Goal: Information Seeking & Learning: Learn about a topic

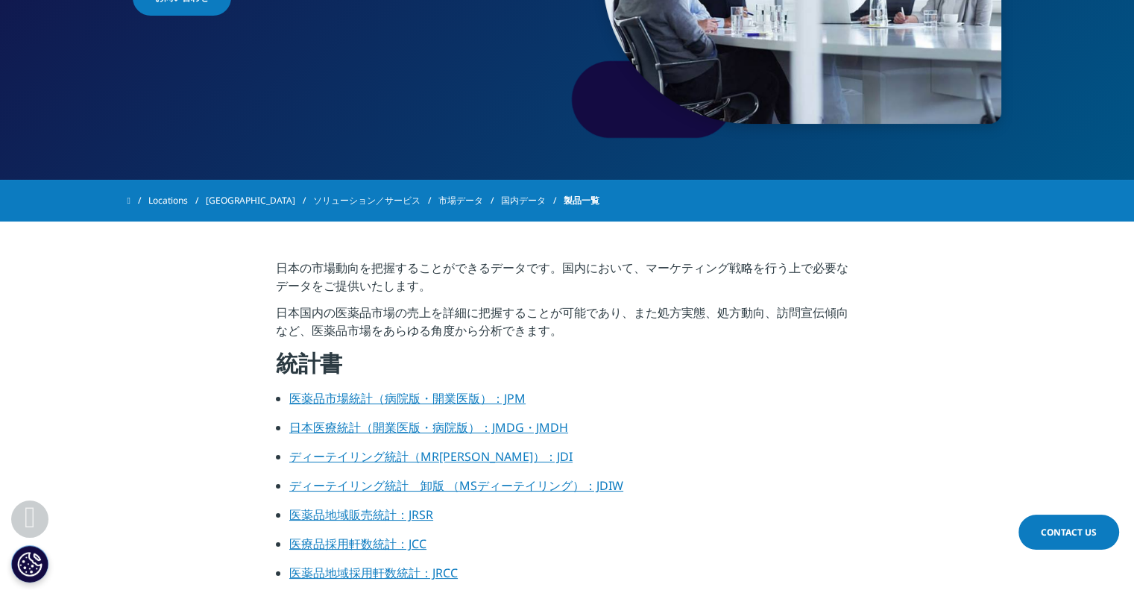
scroll to position [298, 0]
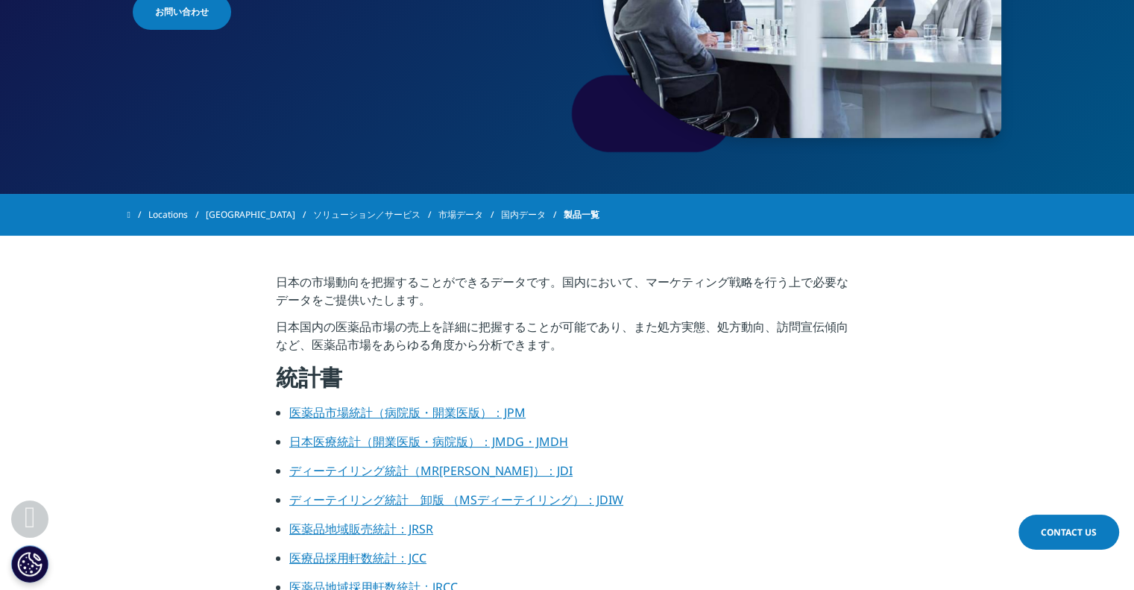
click at [327, 213] on link "ソリューション／サービス" at bounding box center [375, 214] width 125 height 27
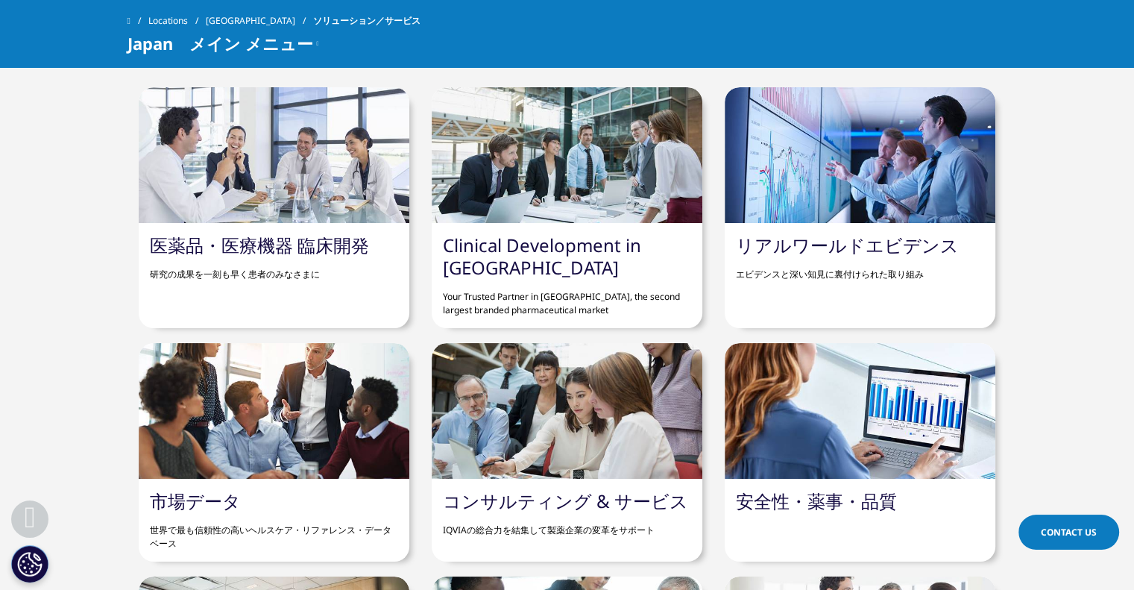
click at [800, 250] on link "リアルワールドエビデンス" at bounding box center [847, 245] width 223 height 25
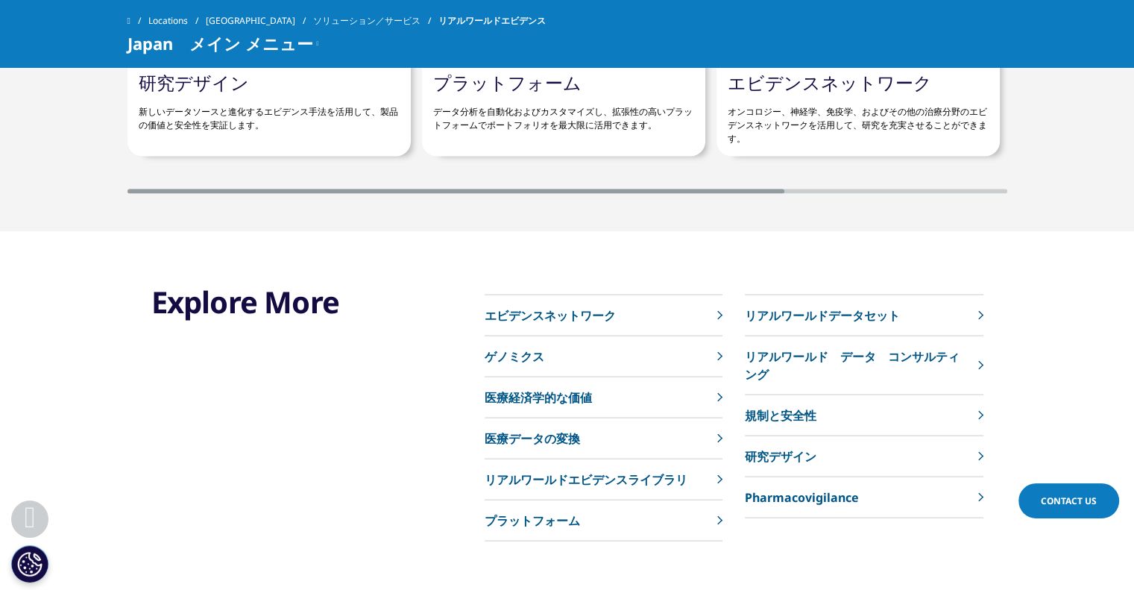
scroll to position [3057, 0]
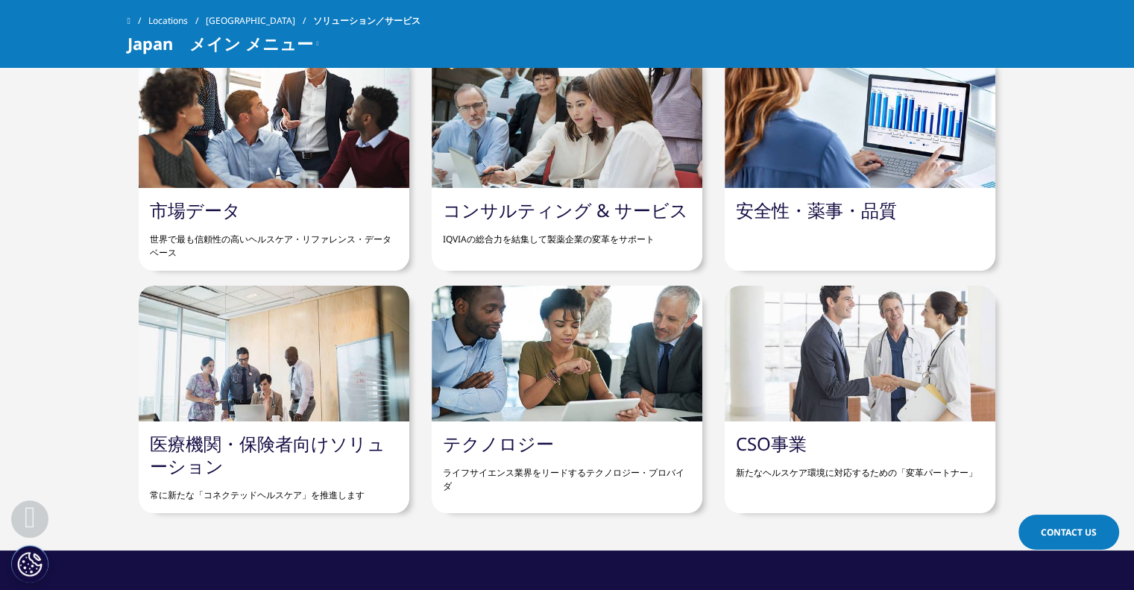
scroll to position [813, 0]
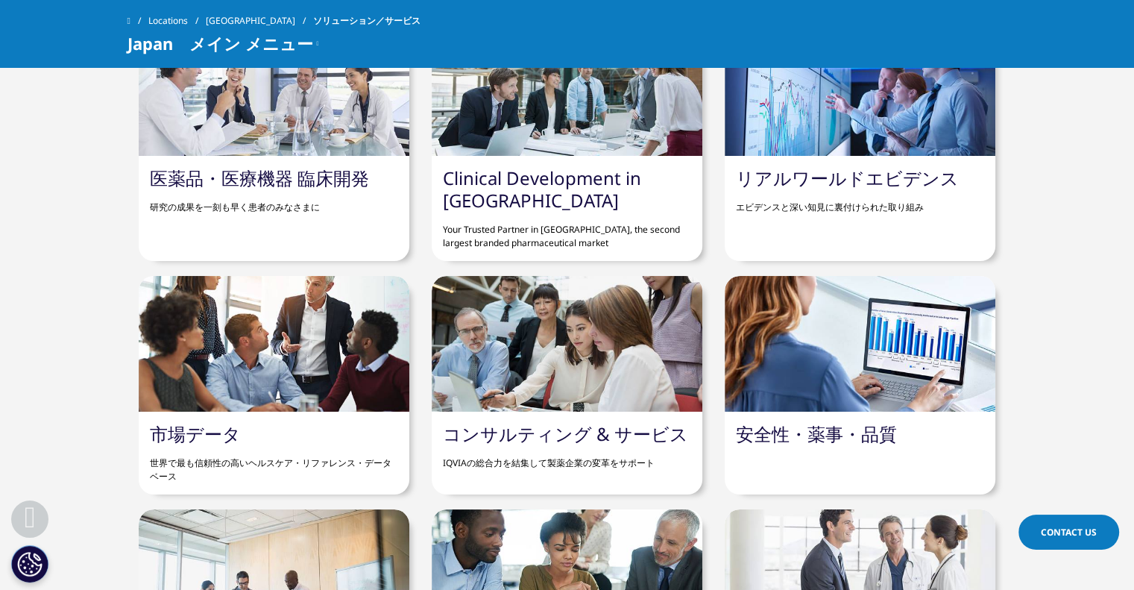
click at [203, 465] on p "世界で最も信頼性の高いヘルスケア・リファレンス・データベース" at bounding box center [274, 464] width 248 height 38
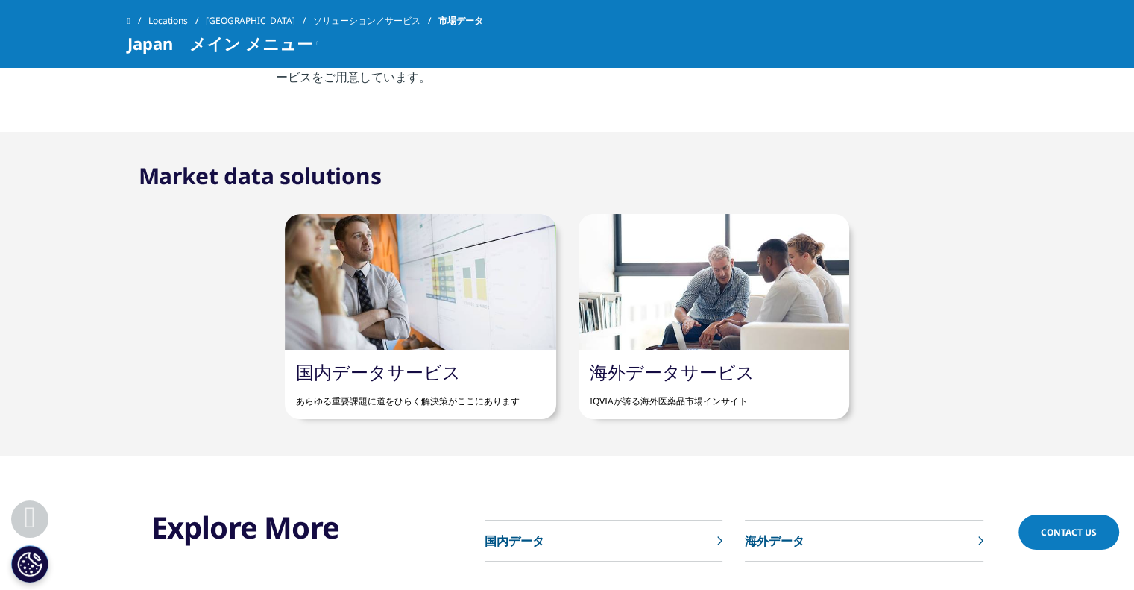
scroll to position [1119, 0]
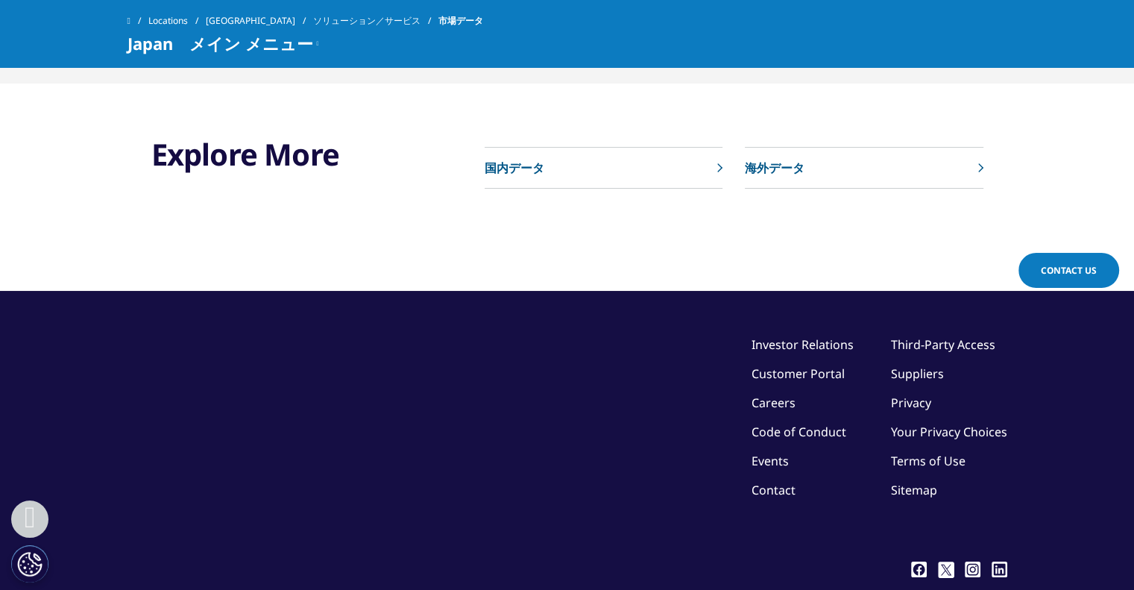
click at [772, 167] on p "海外データ" at bounding box center [775, 168] width 60 height 18
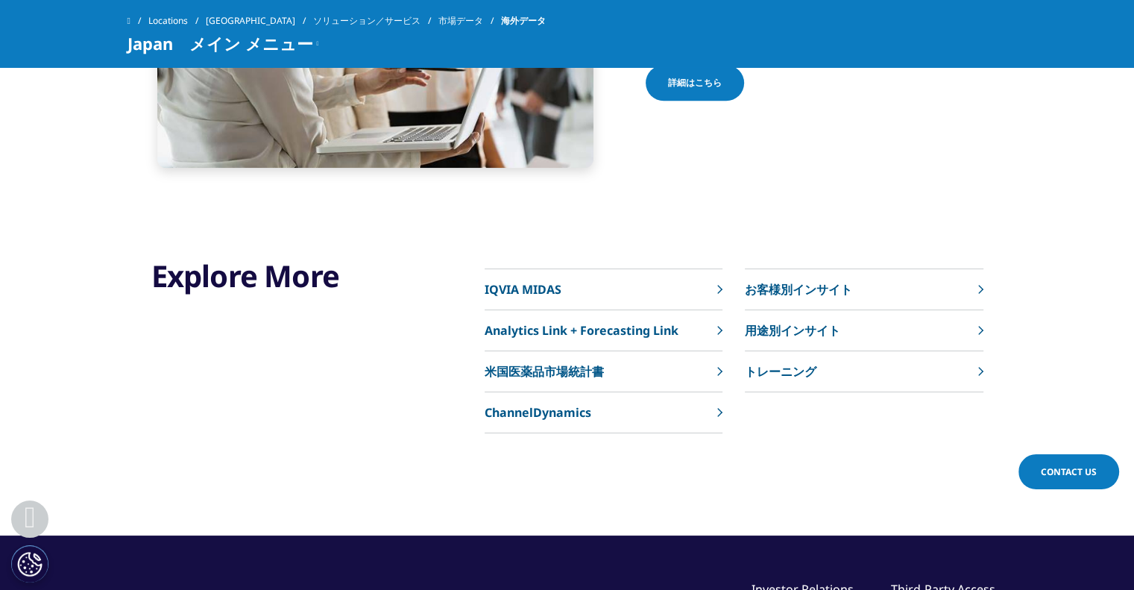
scroll to position [1491, 0]
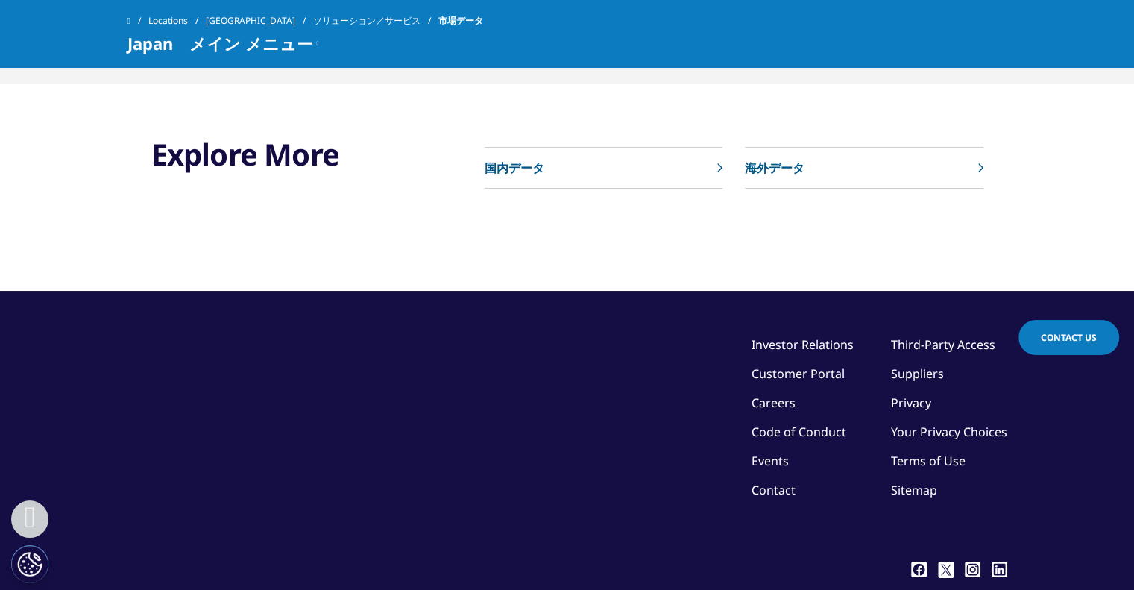
click at [535, 160] on p "国内データ" at bounding box center [515, 168] width 60 height 18
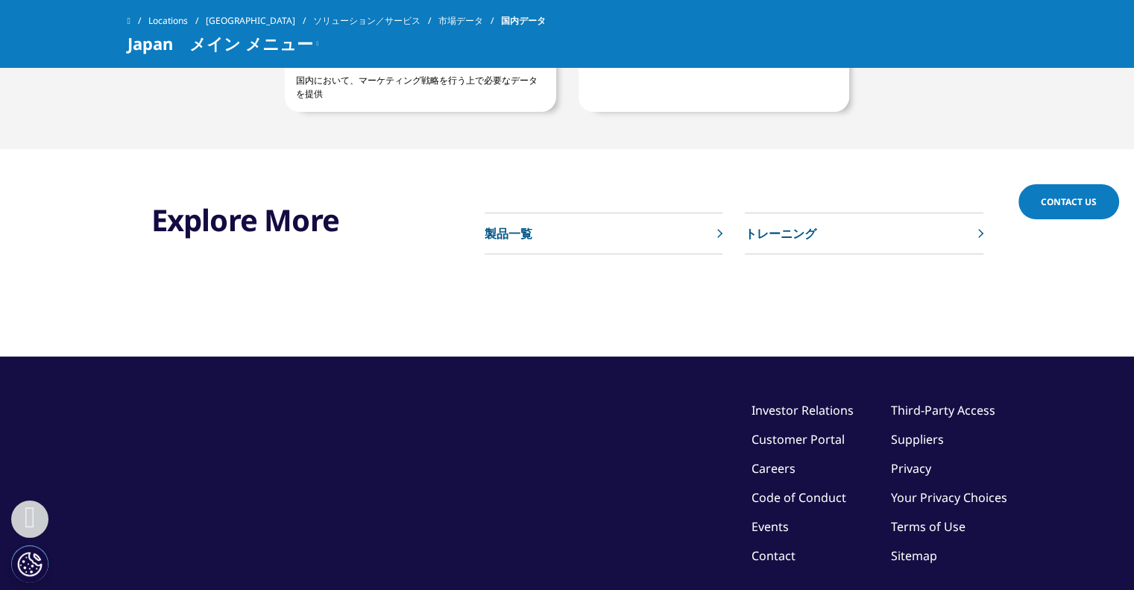
scroll to position [1119, 0]
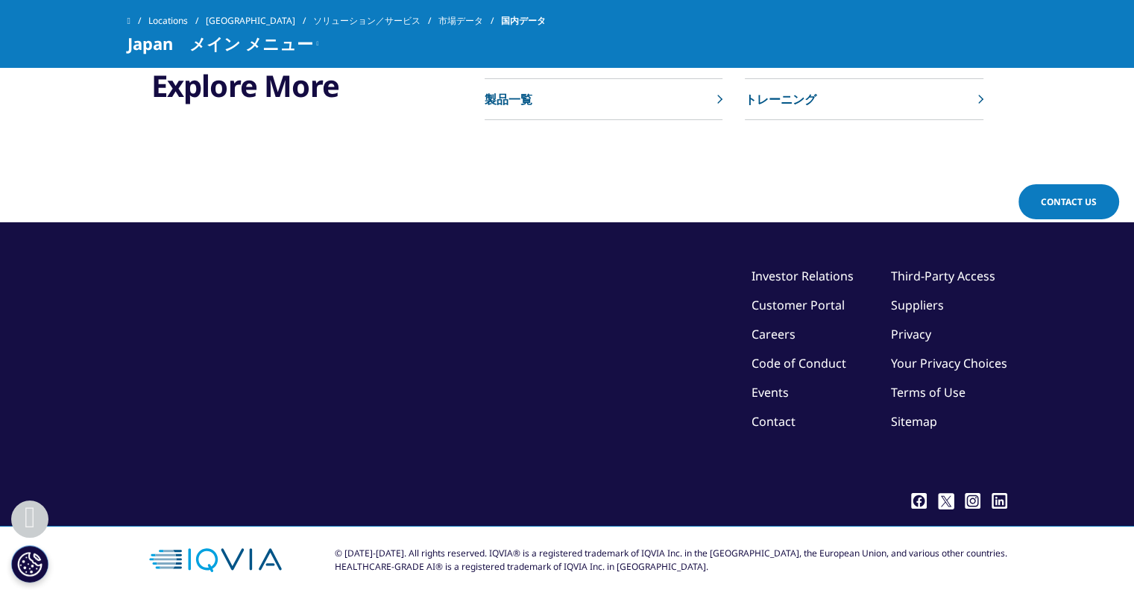
click at [531, 107] on p "製品一覧" at bounding box center [509, 99] width 48 height 18
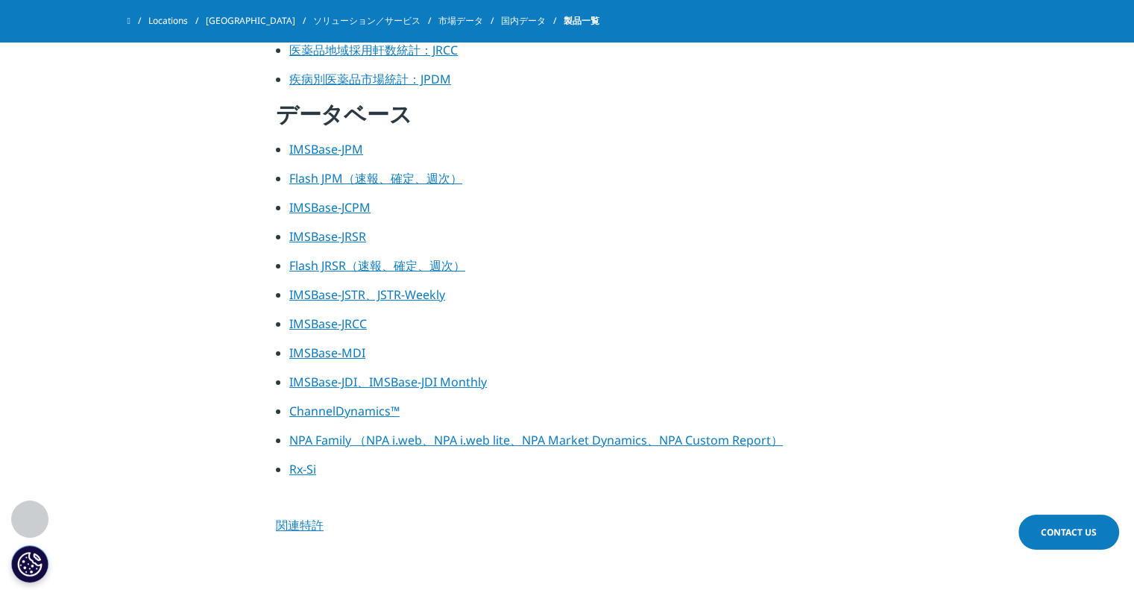
scroll to position [820, 0]
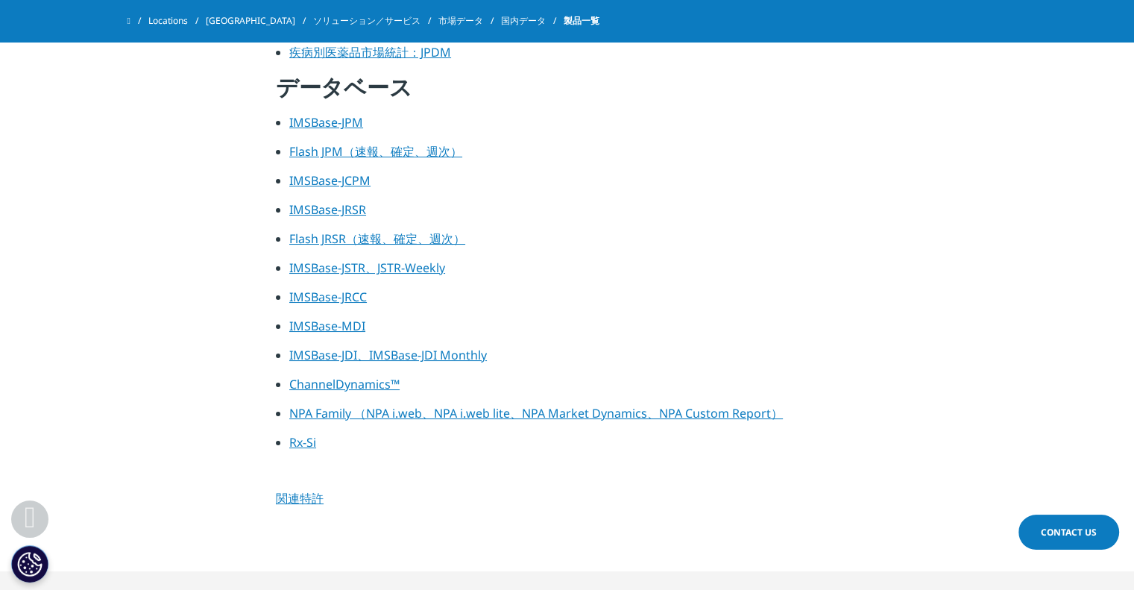
click at [290, 501] on link "関連特許" at bounding box center [300, 498] width 48 height 16
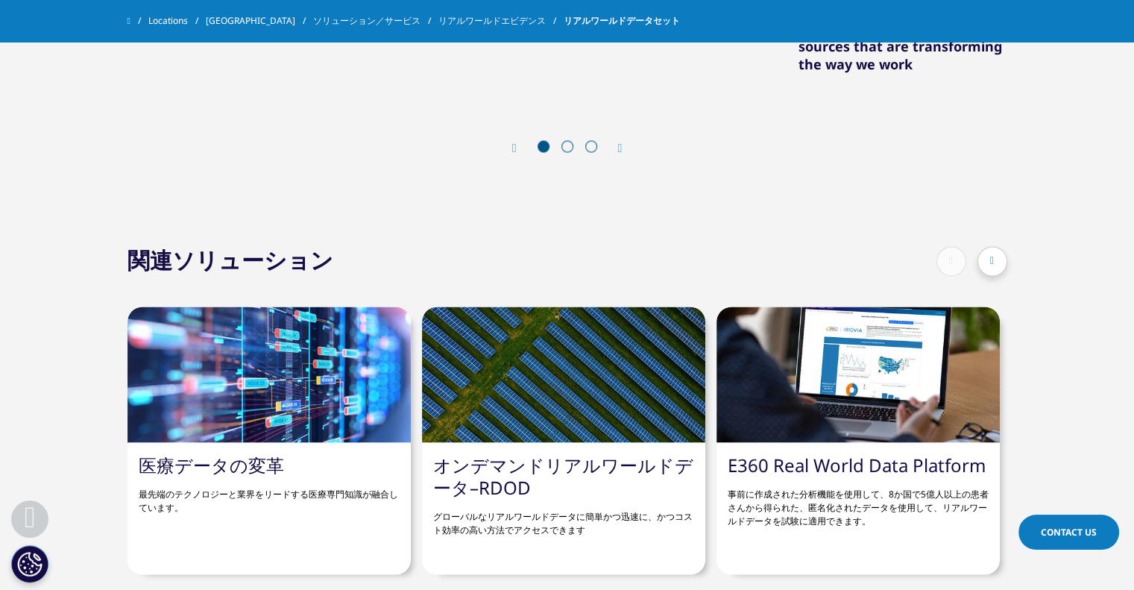
scroll to position [2684, 0]
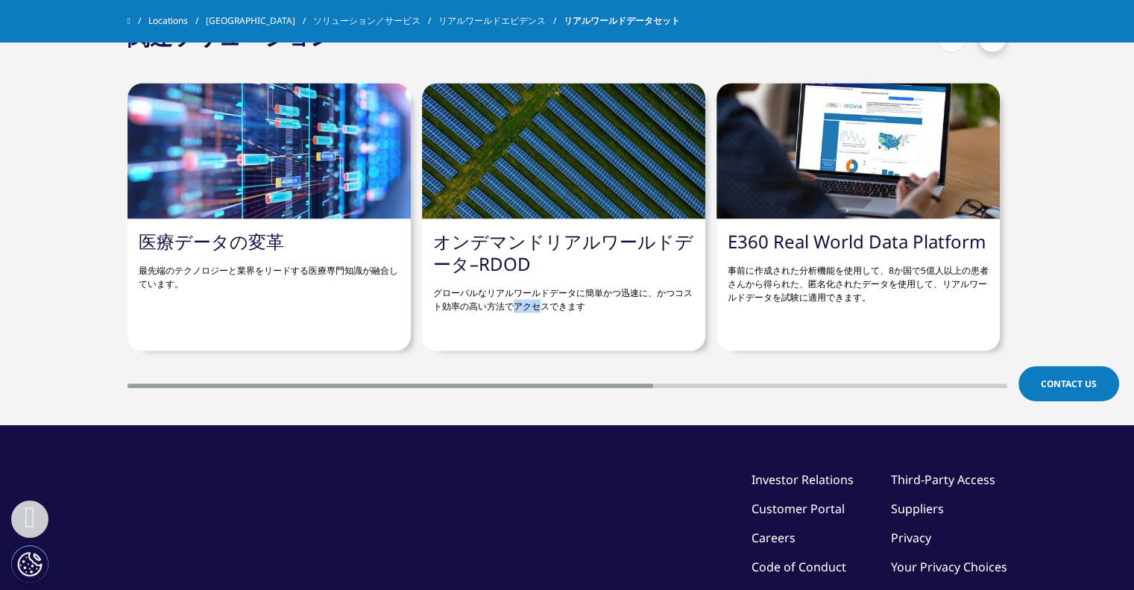
drag, startPoint x: 516, startPoint y: 360, endPoint x: 541, endPoint y: 361, distance: 25.4
click at [541, 361] on div "医療データの変革 最先端のテクノロジーと業界をリードする医療専門知識が融合しています。 オンデマンドリアルワールドデータ–RDOD グローバルなリアルワールド…" at bounding box center [568, 220] width 880 height 335
click at [516, 387] on section "関連ソリューション 医療データの変革 最先端のテクノロジーと業界をリードする医療専門知識が融合しています。 オンデマンドリアルワールドデータ–RDOD" at bounding box center [567, 204] width 1134 height 441
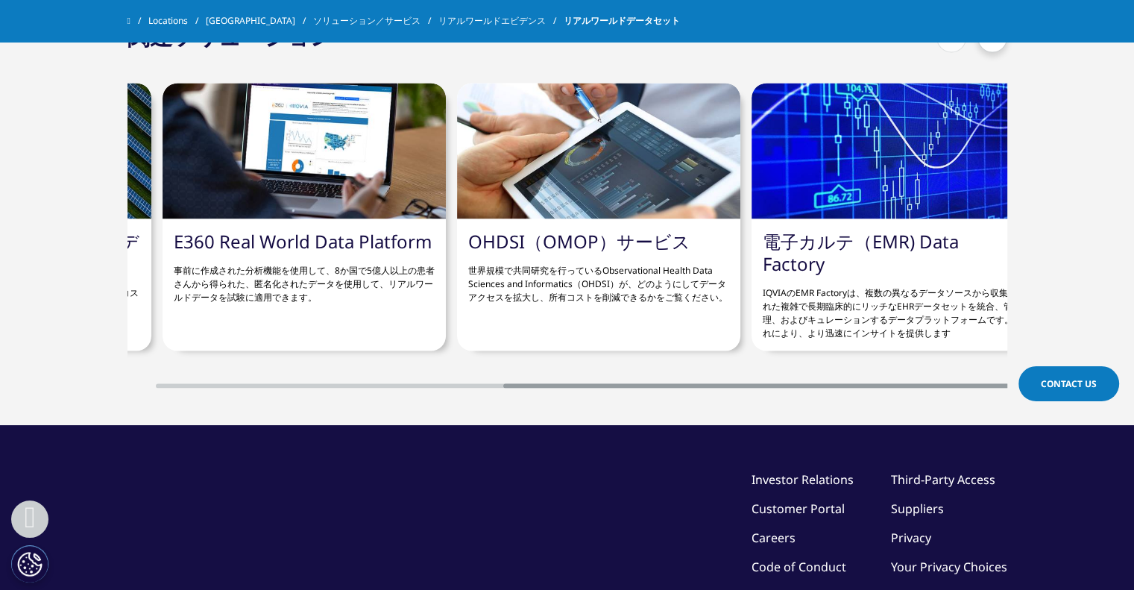
scroll to position [0, 593]
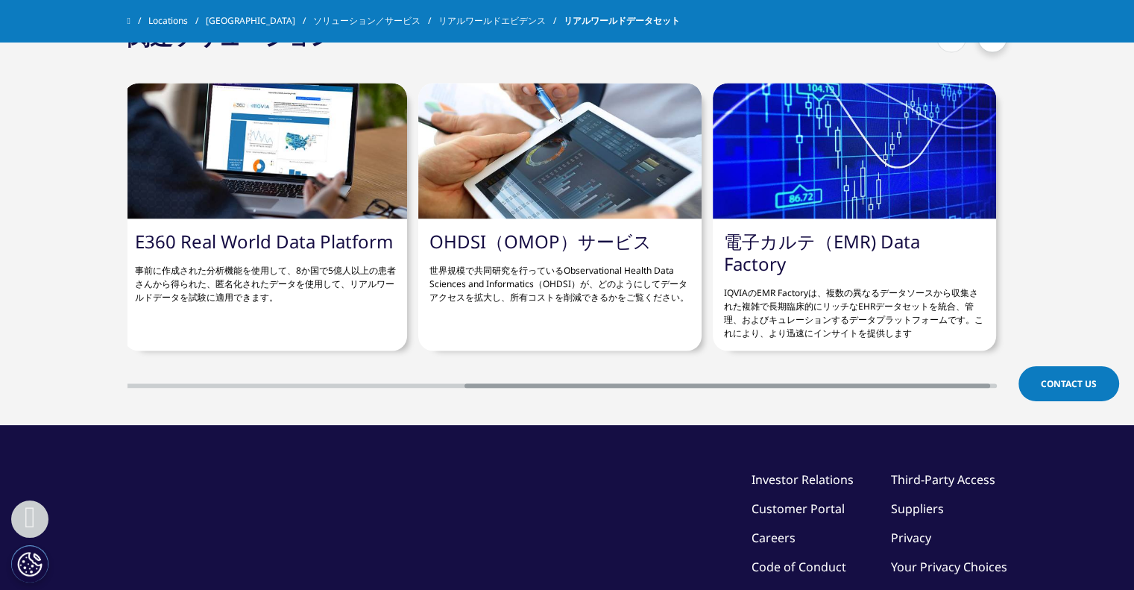
drag, startPoint x: 640, startPoint y: 365, endPoint x: 962, endPoint y: 371, distance: 322.2
click at [993, 371] on section "関連ソリューション 医療データの変革 最先端のテクノロジーと業界をリードする医療専門知識が融合しています。 オンデマンドリアルワールドデータ–RDOD" at bounding box center [567, 204] width 1134 height 441
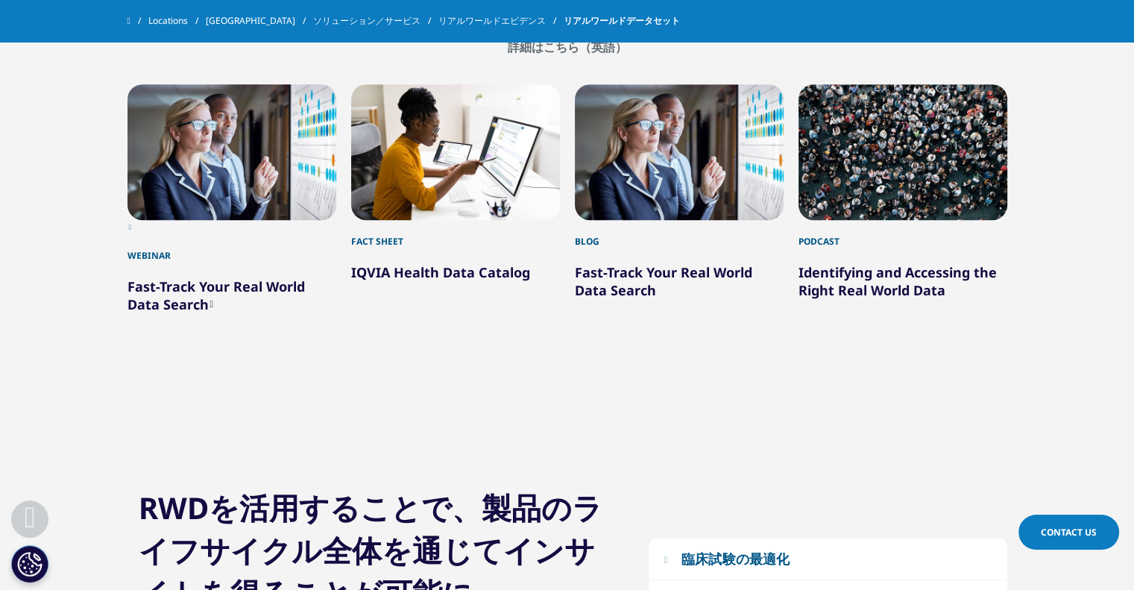
scroll to position [969, 0]
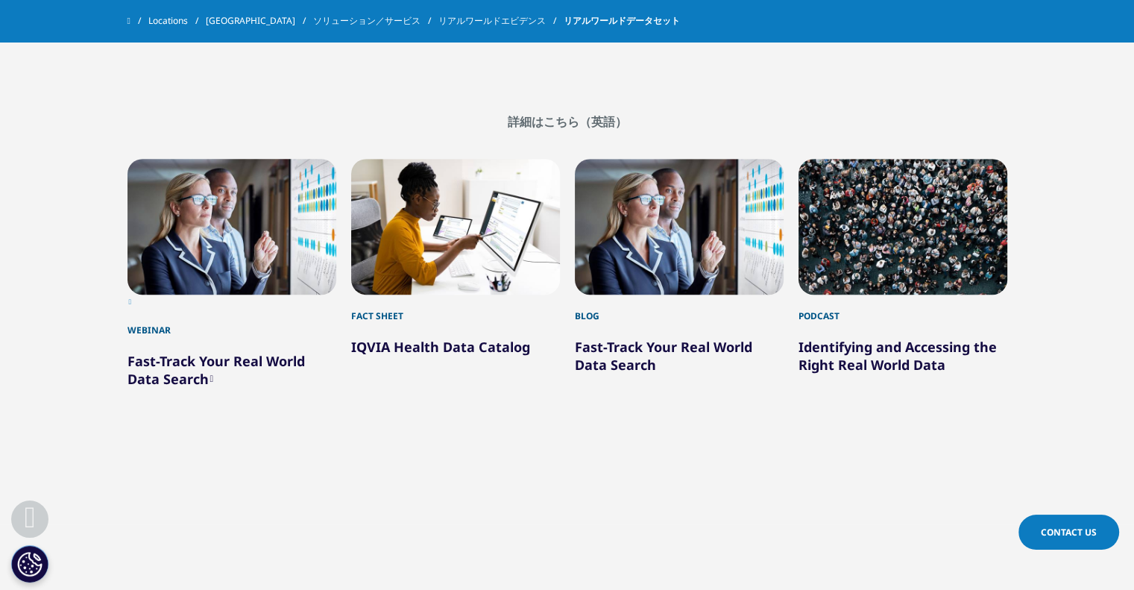
click at [169, 383] on link "Fast-Track Your Real World Data Search" at bounding box center [216, 370] width 177 height 36
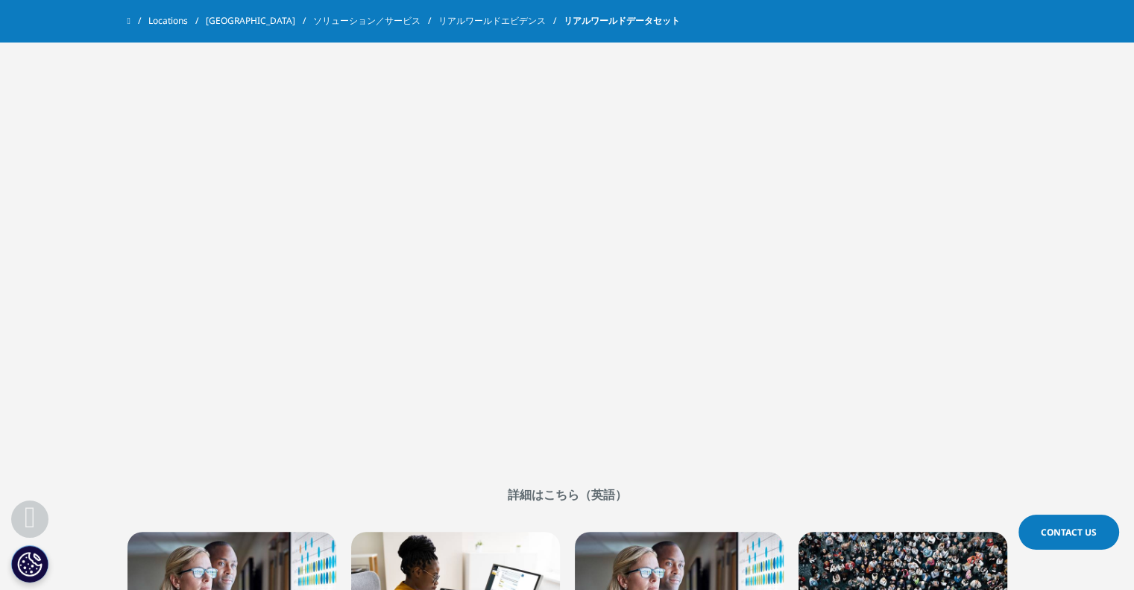
scroll to position [671, 0]
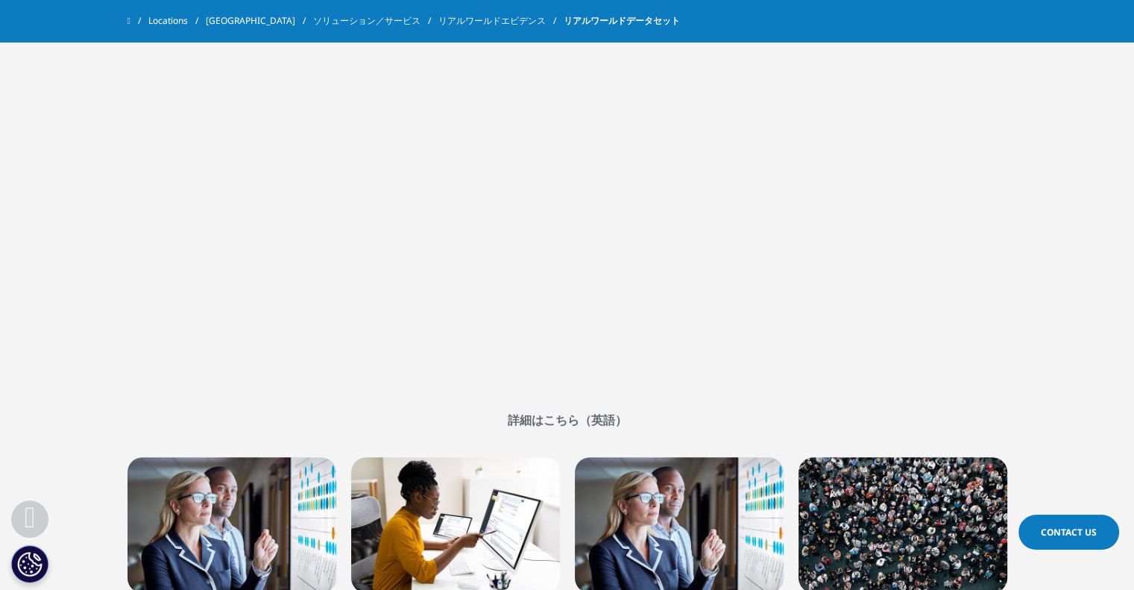
click at [556, 418] on h2 "詳細はこちら（英語）" at bounding box center [568, 419] width 880 height 15
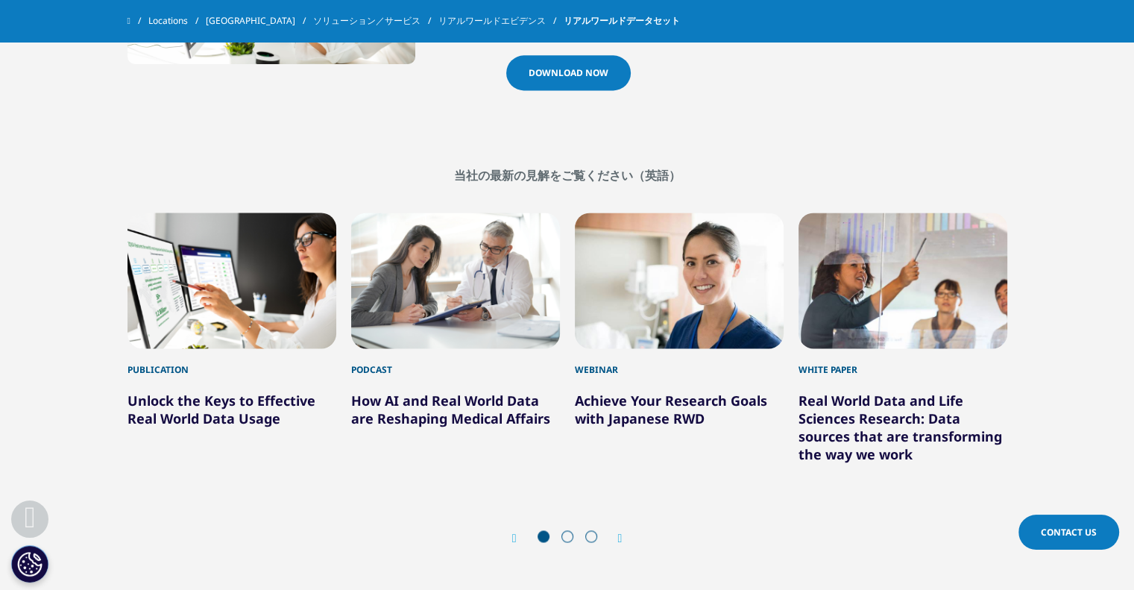
scroll to position [2088, 0]
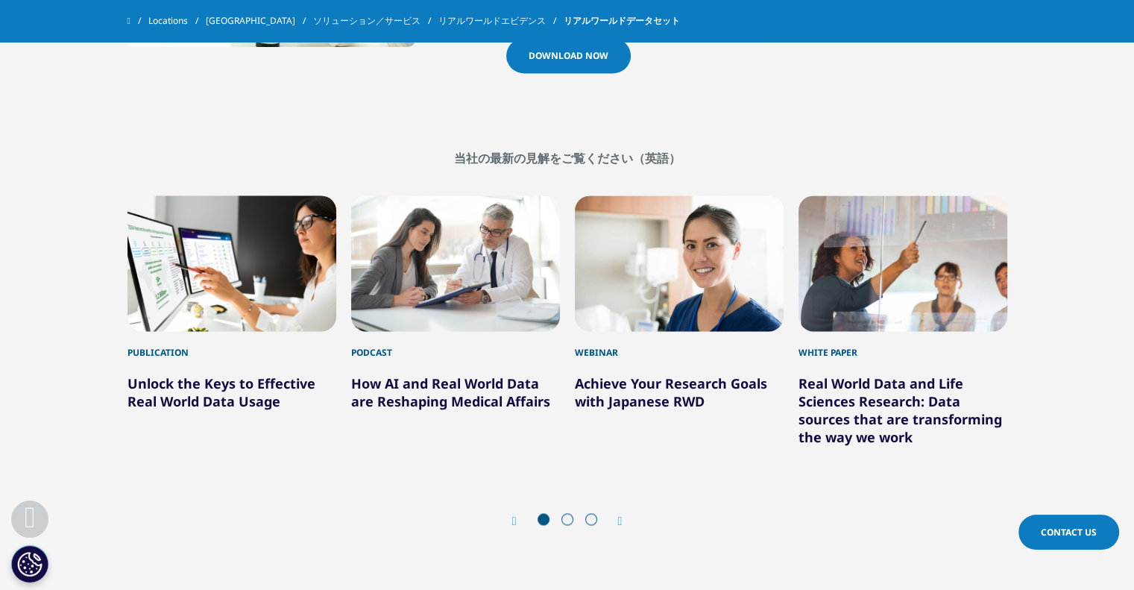
click at [608, 515] on div "Next" at bounding box center [612, 521] width 19 height 14
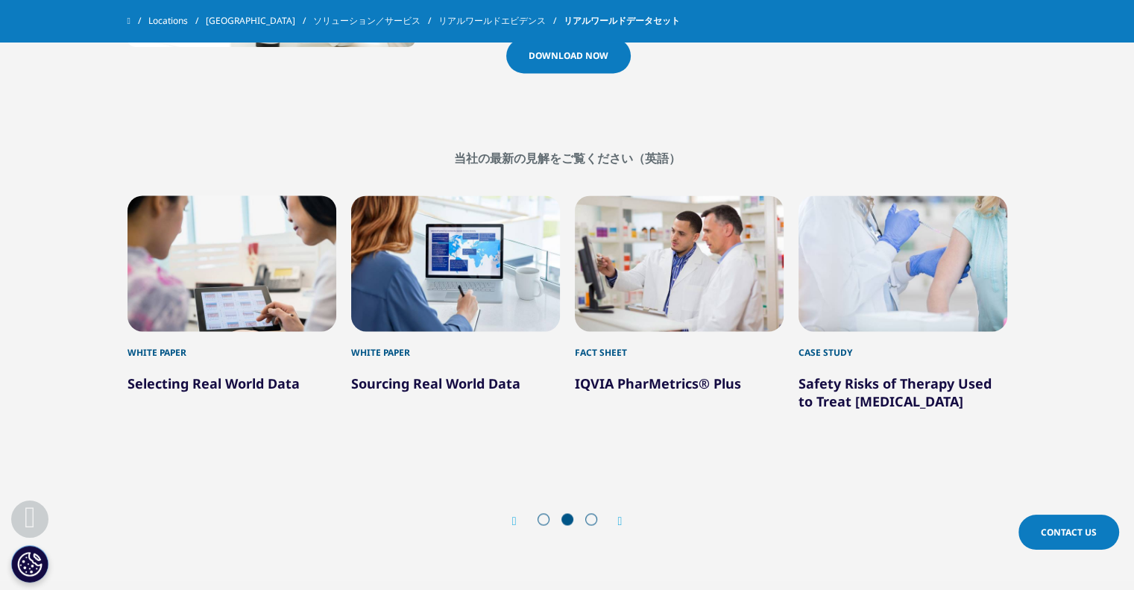
drag, startPoint x: 437, startPoint y: 395, endPoint x: 431, endPoint y: 433, distance: 37.8
click at [431, 462] on div "Publication Unlock the Keys to Effective Real World Data Usage Podcast How AI a…" at bounding box center [568, 354] width 880 height 377
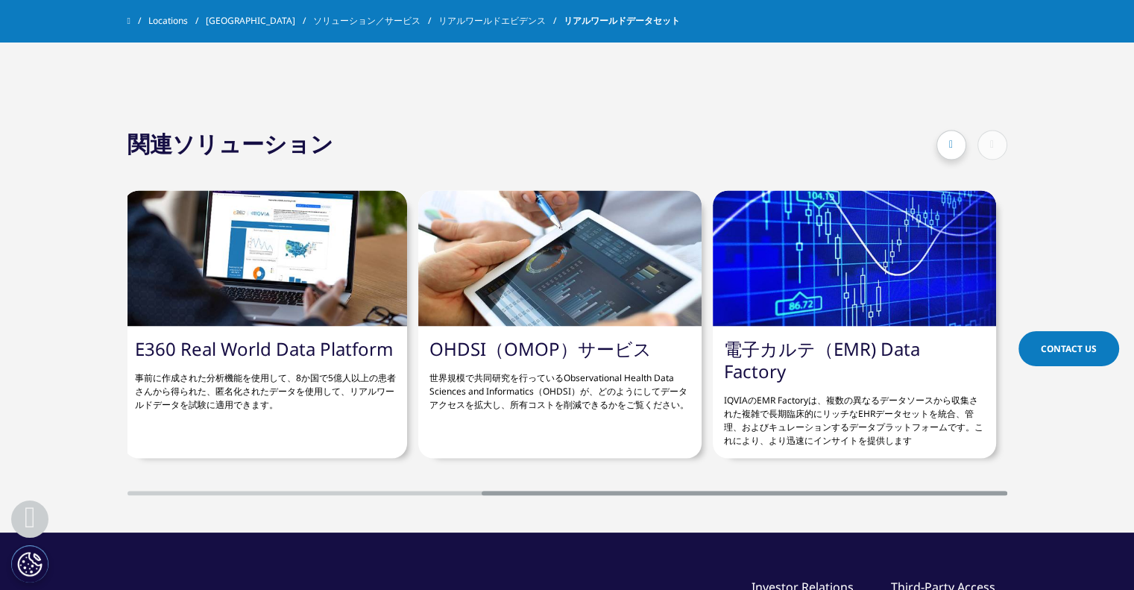
scroll to position [2759, 0]
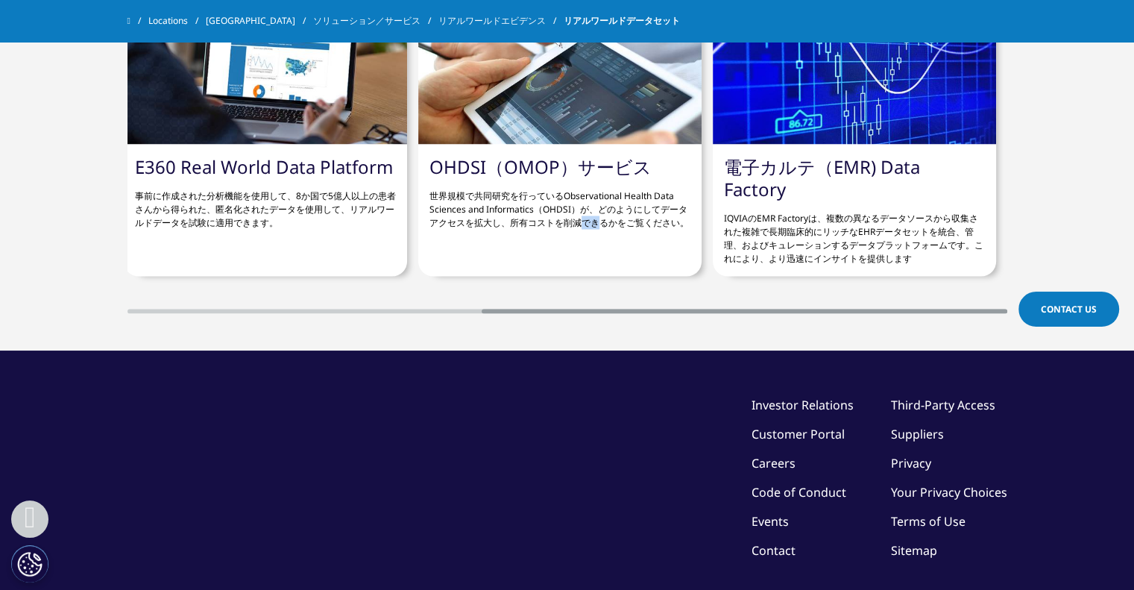
click at [576, 296] on section "関連ソリューション 医療データの変革 最先端のテクノロジーと業界をリードする医療専門知識が融合しています。 オンデマンドリアルワールドデータ–RDOD" at bounding box center [567, 129] width 1134 height 441
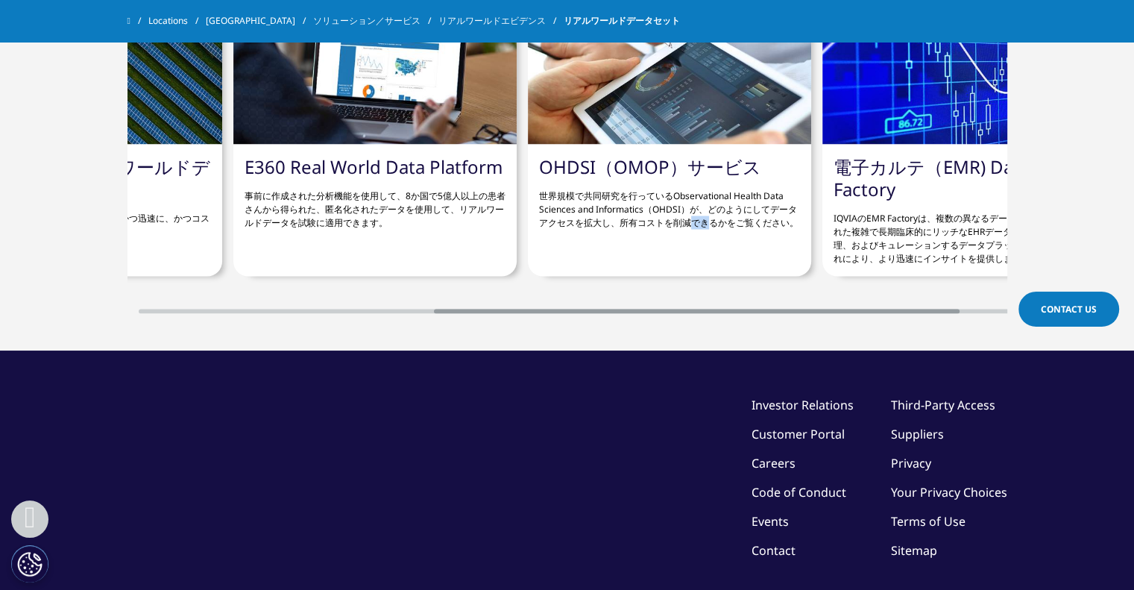
drag, startPoint x: 570, startPoint y: 287, endPoint x: 526, endPoint y: 286, distance: 43.3
click at [527, 286] on div "医療データの変革 最先端のテクノロジーと業界をリードする医療専門知識が融合しています。 オンデマンドリアルワールドデータ–RDOD グローバルなリアルワールド…" at bounding box center [568, 145] width 880 height 335
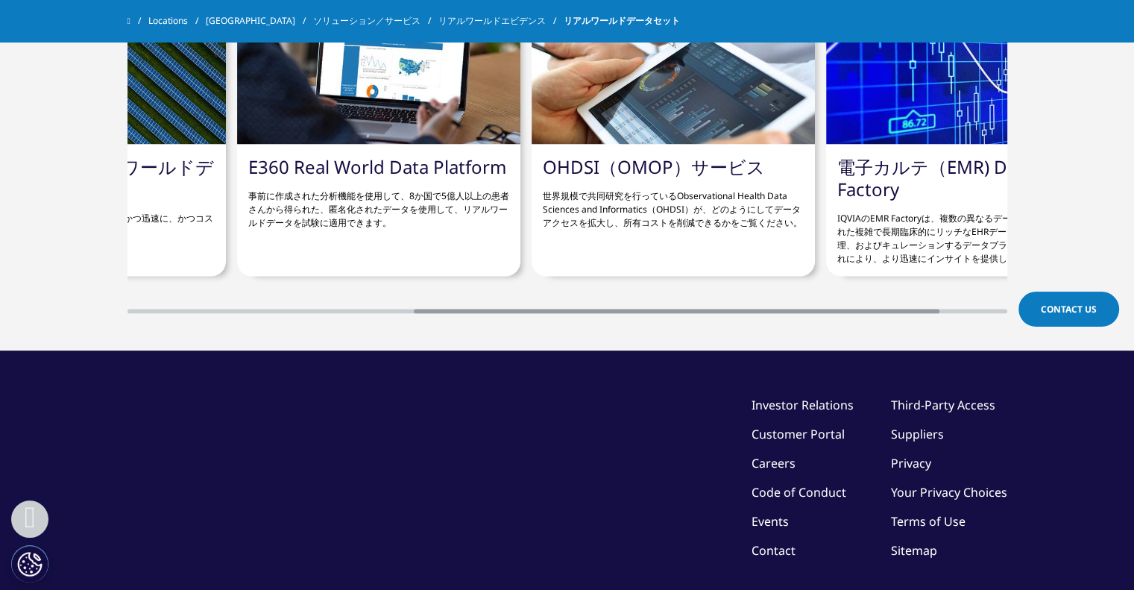
click at [388, 182] on p "事前に作成された分析機能を使用して、8か国で5億人以上の患者さんから得られた、匿名化されたデータを使用して、リアルワールドデータを試験に適用できます。" at bounding box center [378, 202] width 261 height 51
click at [425, 160] on link "E360 Real World Data Platform" at bounding box center [377, 166] width 258 height 25
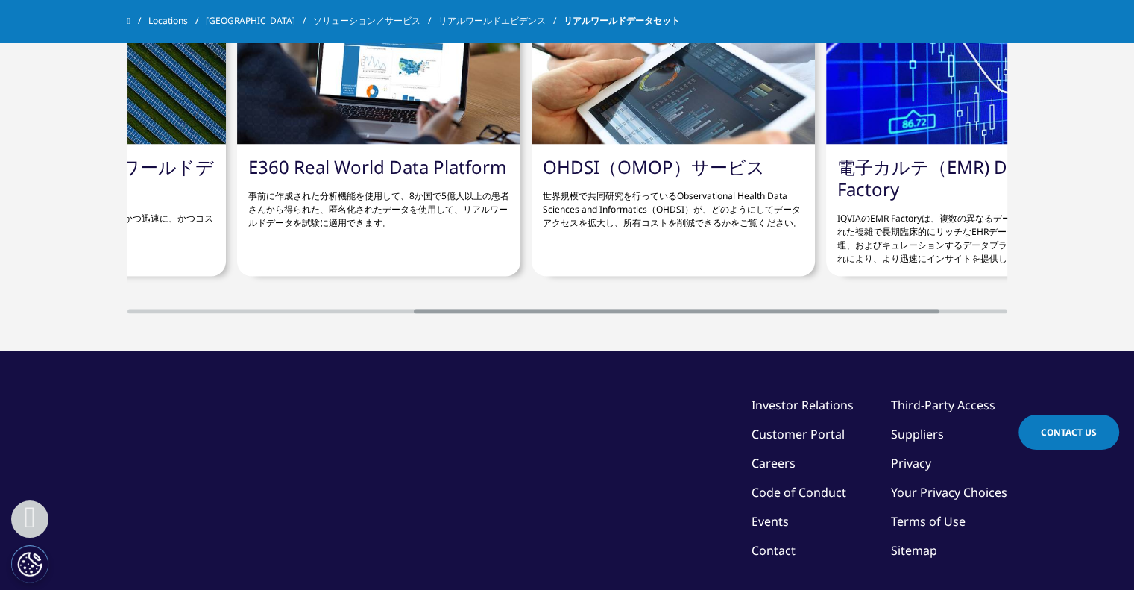
scroll to position [2535, 0]
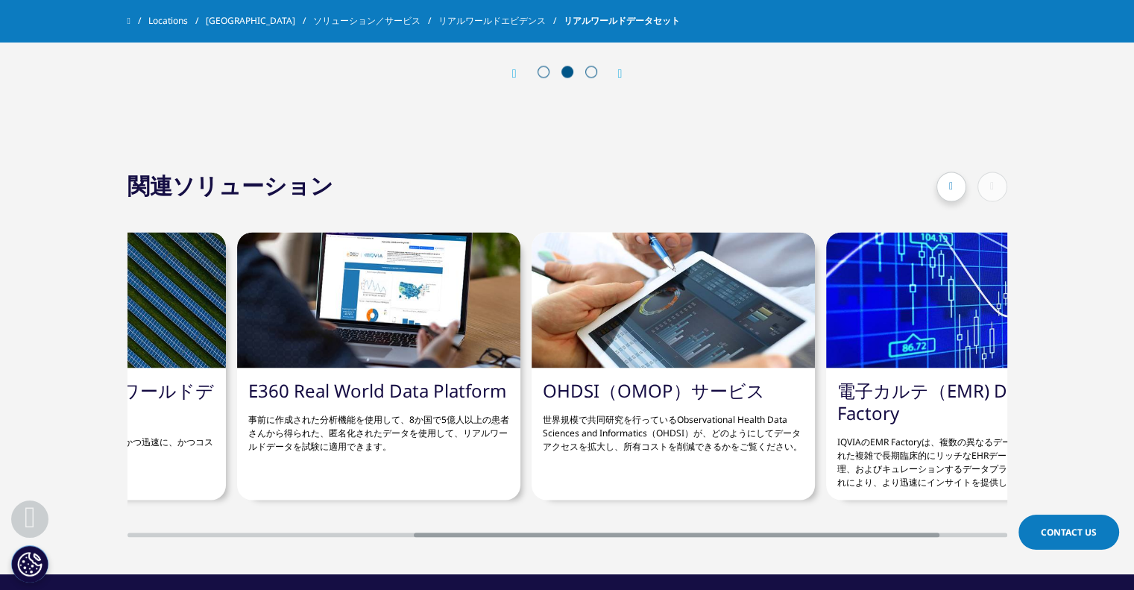
click at [349, 285] on div at bounding box center [378, 300] width 283 height 136
click at [387, 434] on p "事前に作成された分析機能を使用して、8か国で5億人以上の患者さんから得られた、匿名化されたデータを使用して、リアルワールドデータを試験に適用できます。" at bounding box center [378, 426] width 261 height 51
click at [329, 438] on p "事前に作成された分析機能を使用して、8か国で5億人以上の患者さんから得られた、匿名化されたデータを使用して、リアルワールドデータを試験に適用できます。" at bounding box center [378, 426] width 261 height 51
click at [298, 391] on link "E360 Real World Data Platform" at bounding box center [377, 389] width 258 height 25
click at [328, 317] on div at bounding box center [378, 300] width 283 height 136
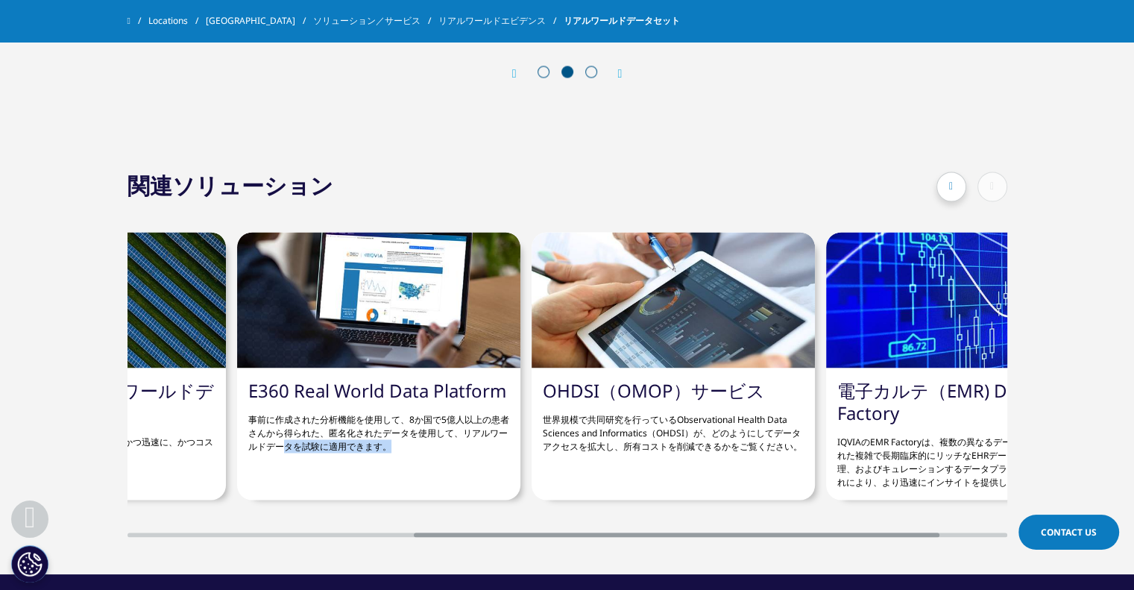
drag, startPoint x: 447, startPoint y: 510, endPoint x: 441, endPoint y: 538, distance: 28.2
click at [279, 511] on div "医療データの変革 最先端のテクノロジーと業界をリードする医療専門知識が融合しています。 オンデマンドリアルワールドデータ–RDOD グローバルなリアルワールド…" at bounding box center [568, 369] width 880 height 335
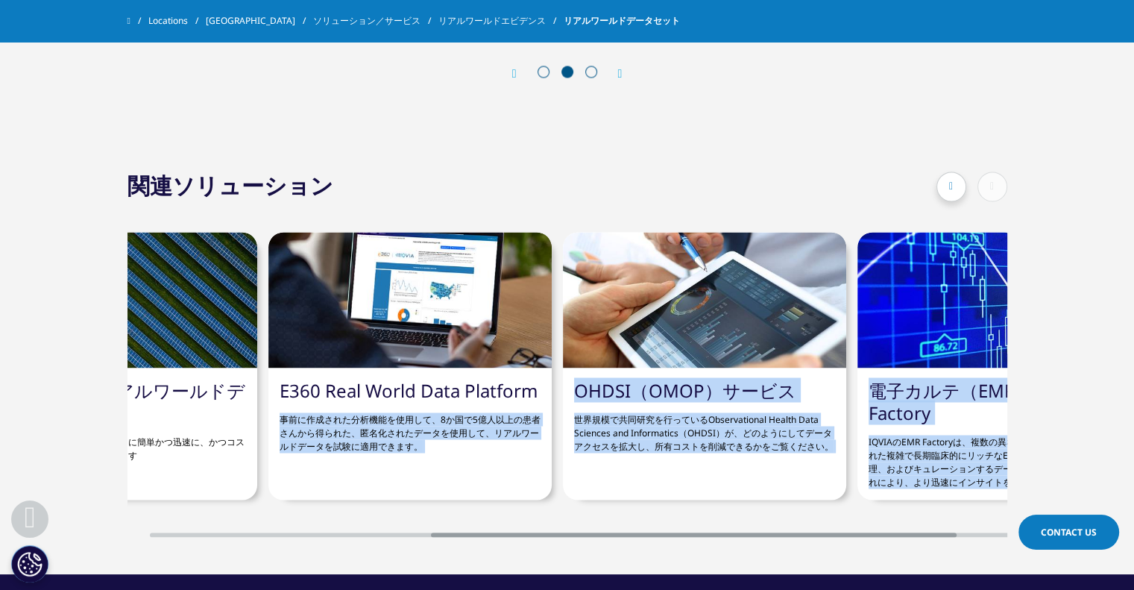
drag, startPoint x: 433, startPoint y: 515, endPoint x: 405, endPoint y: 515, distance: 27.6
click at [431, 532] on div at bounding box center [694, 534] width 526 height 4
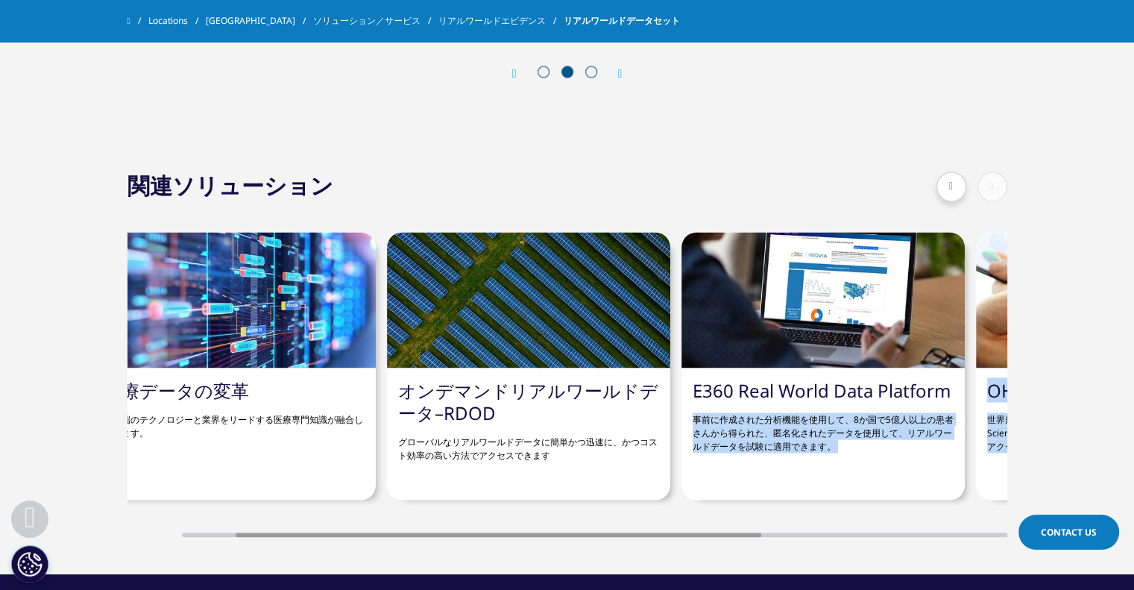
scroll to position [0, 0]
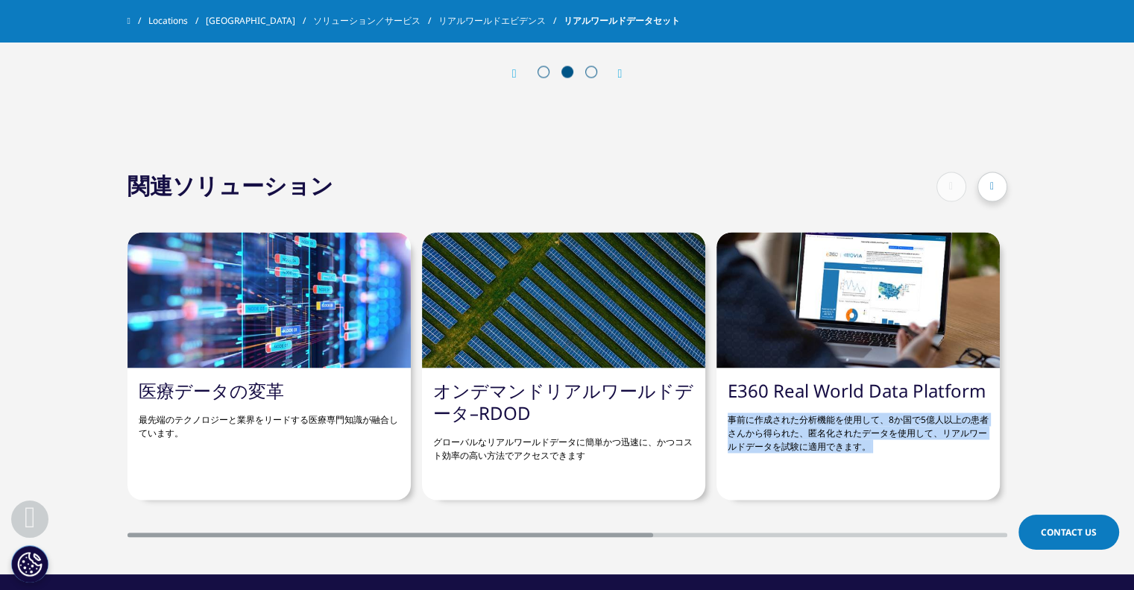
drag, startPoint x: 405, startPoint y: 515, endPoint x: 107, endPoint y: 503, distance: 298.5
click at [80, 506] on div "医療データの変革 最先端のテクノロジーと業界をリードする医療専門知識が融合しています。 オンデマンドリアルワールドデータ–RDOD グローバルなリアルワールド…" at bounding box center [567, 369] width 1134 height 335
click at [513, 410] on link "オンデマンドリアルワールドデータ–RDOD" at bounding box center [563, 400] width 260 height 47
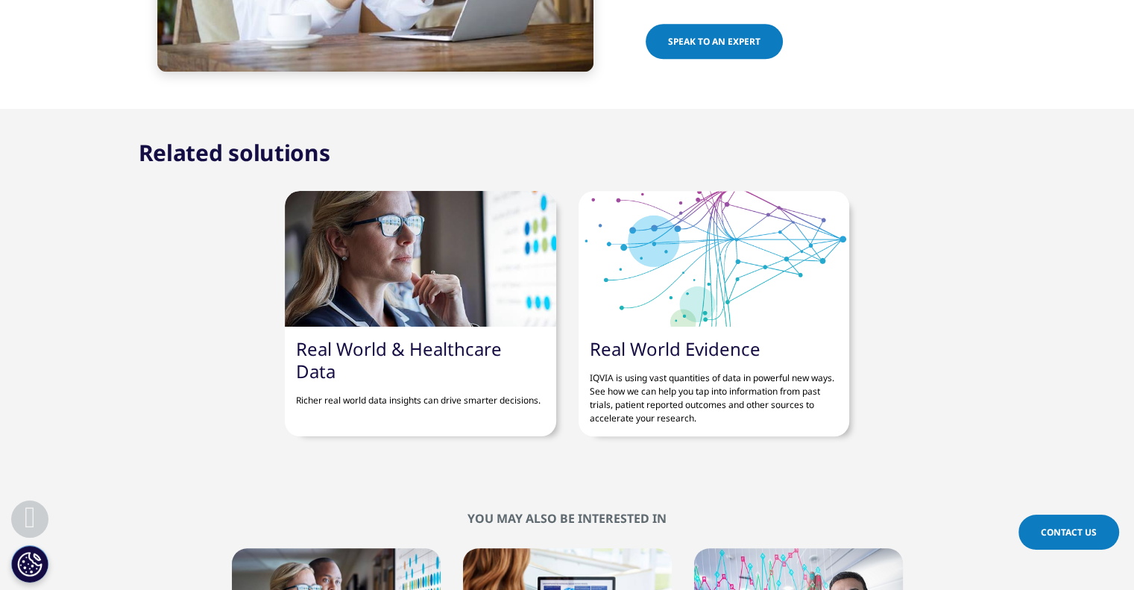
scroll to position [1864, 0]
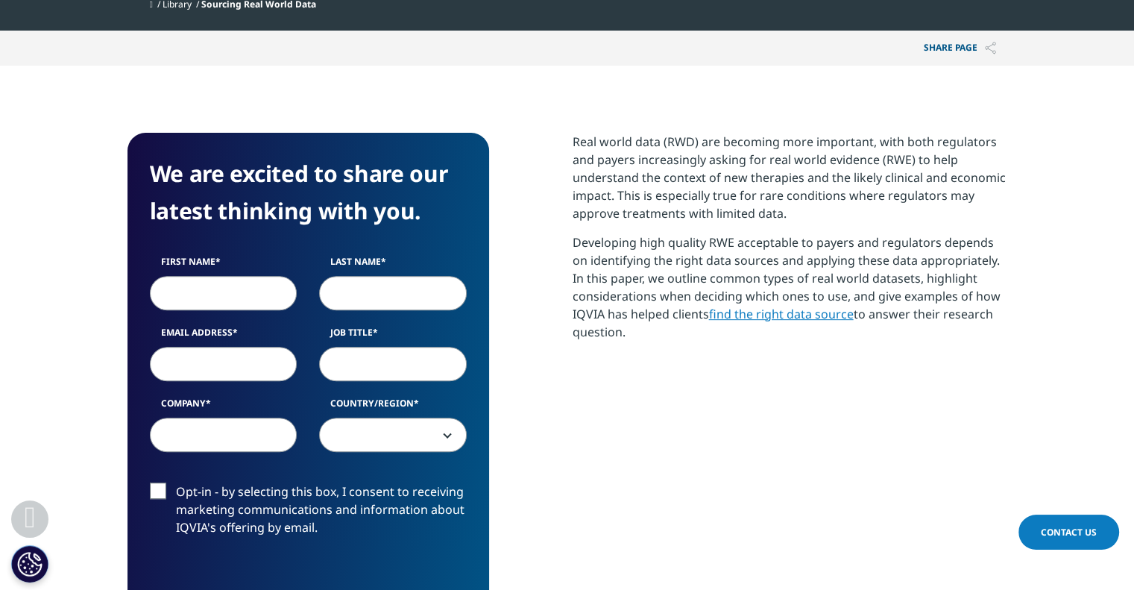
scroll to position [671, 0]
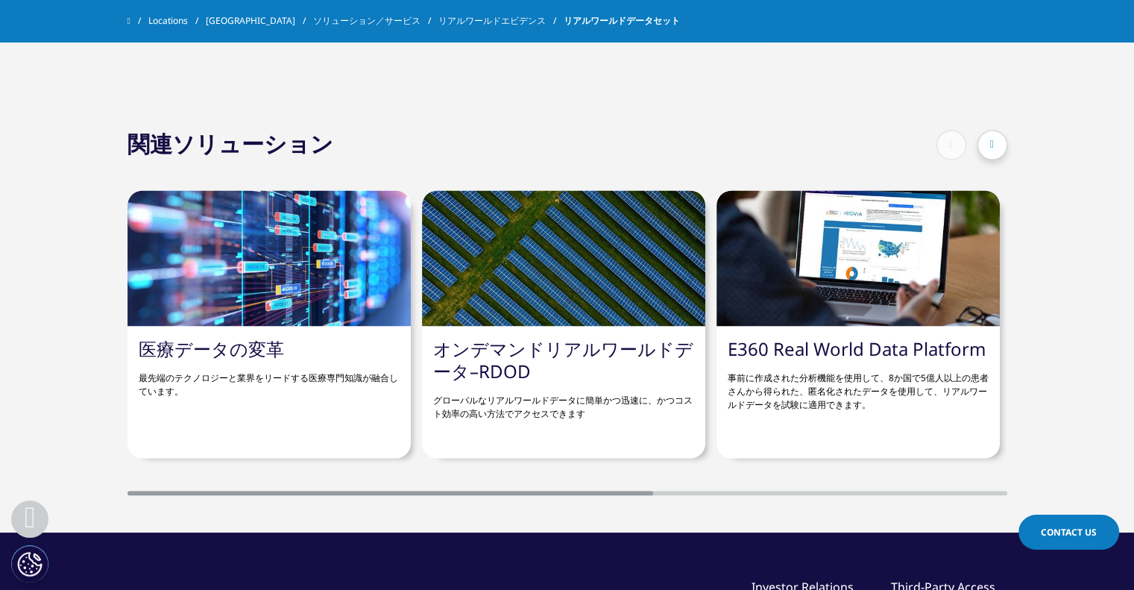
click at [784, 345] on link "E360 Real World Data Platform" at bounding box center [857, 348] width 258 height 25
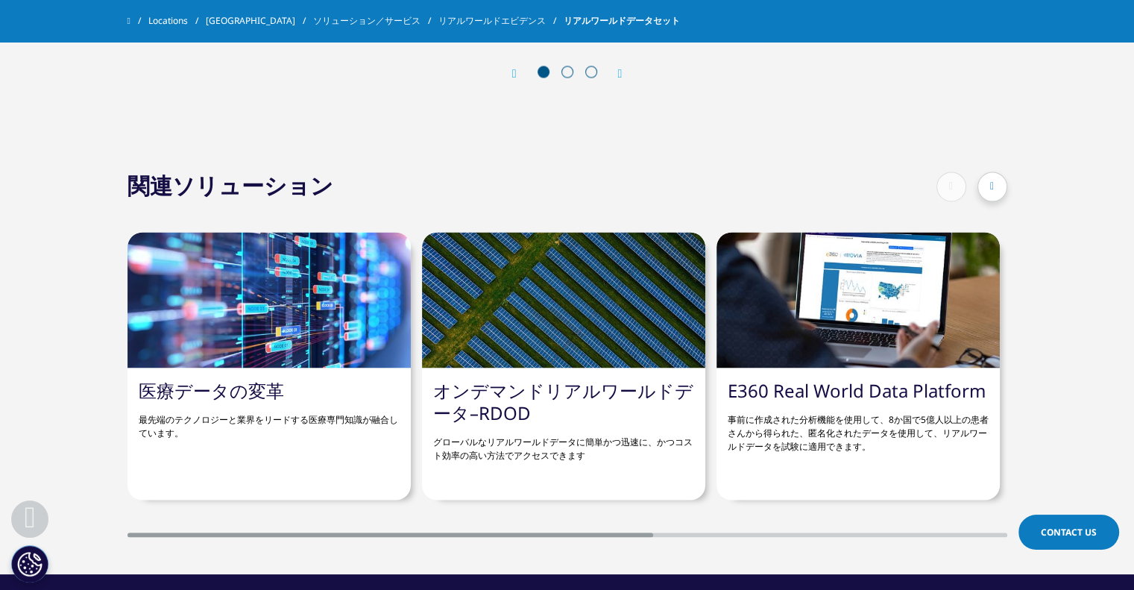
click at [765, 393] on link "E360 Real World Data Platform" at bounding box center [857, 389] width 258 height 25
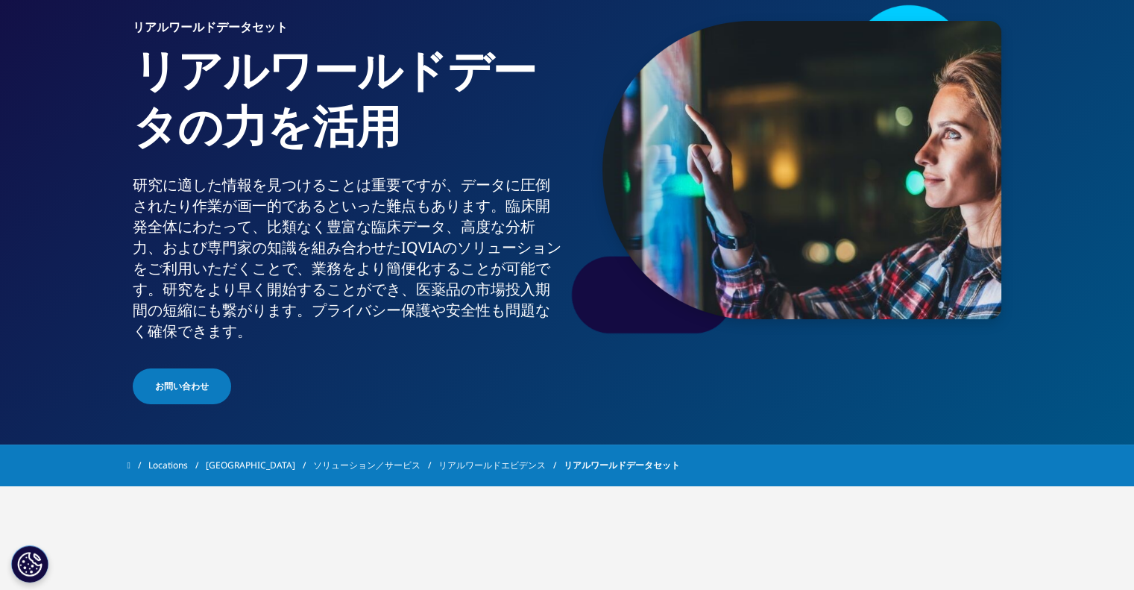
scroll to position [224, 0]
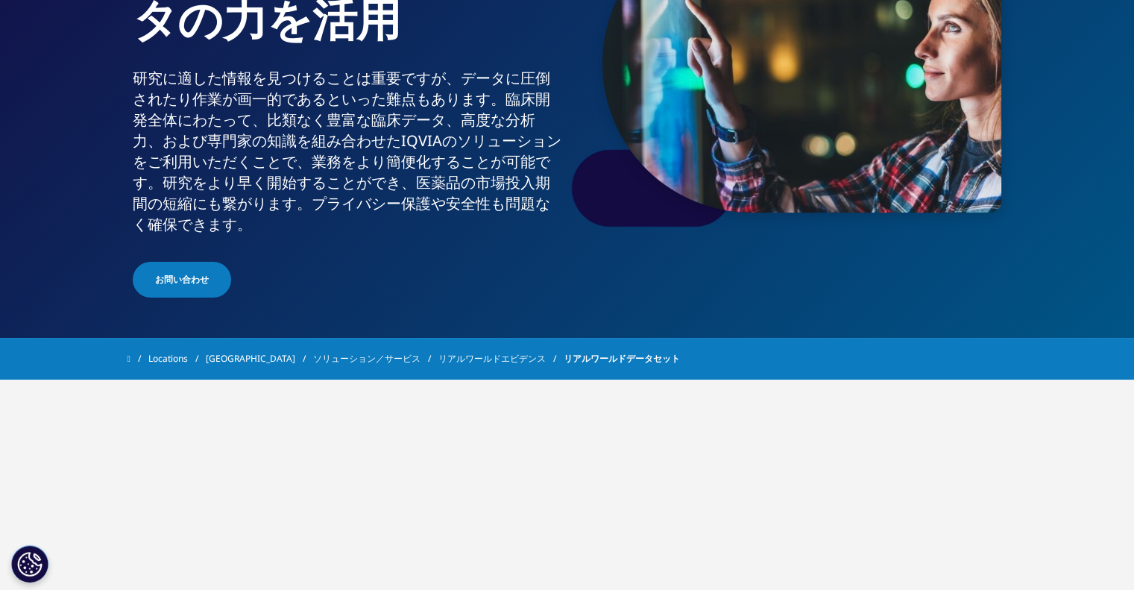
click at [450, 356] on link "リアルワールドエビデンス" at bounding box center [500, 358] width 125 height 27
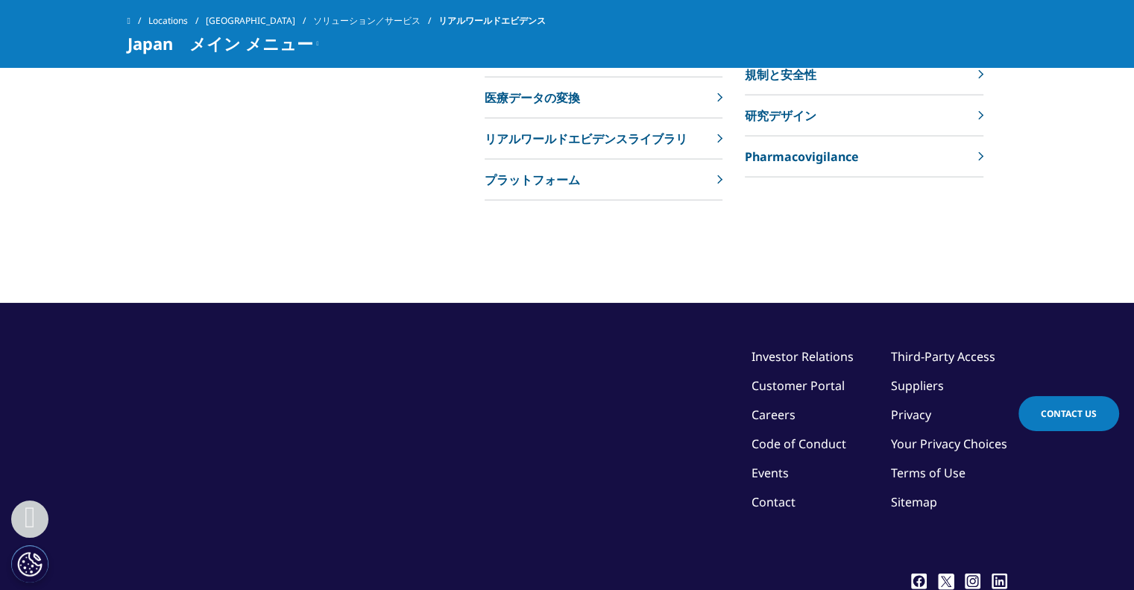
scroll to position [3371, 0]
